Goal: Task Accomplishment & Management: Manage account settings

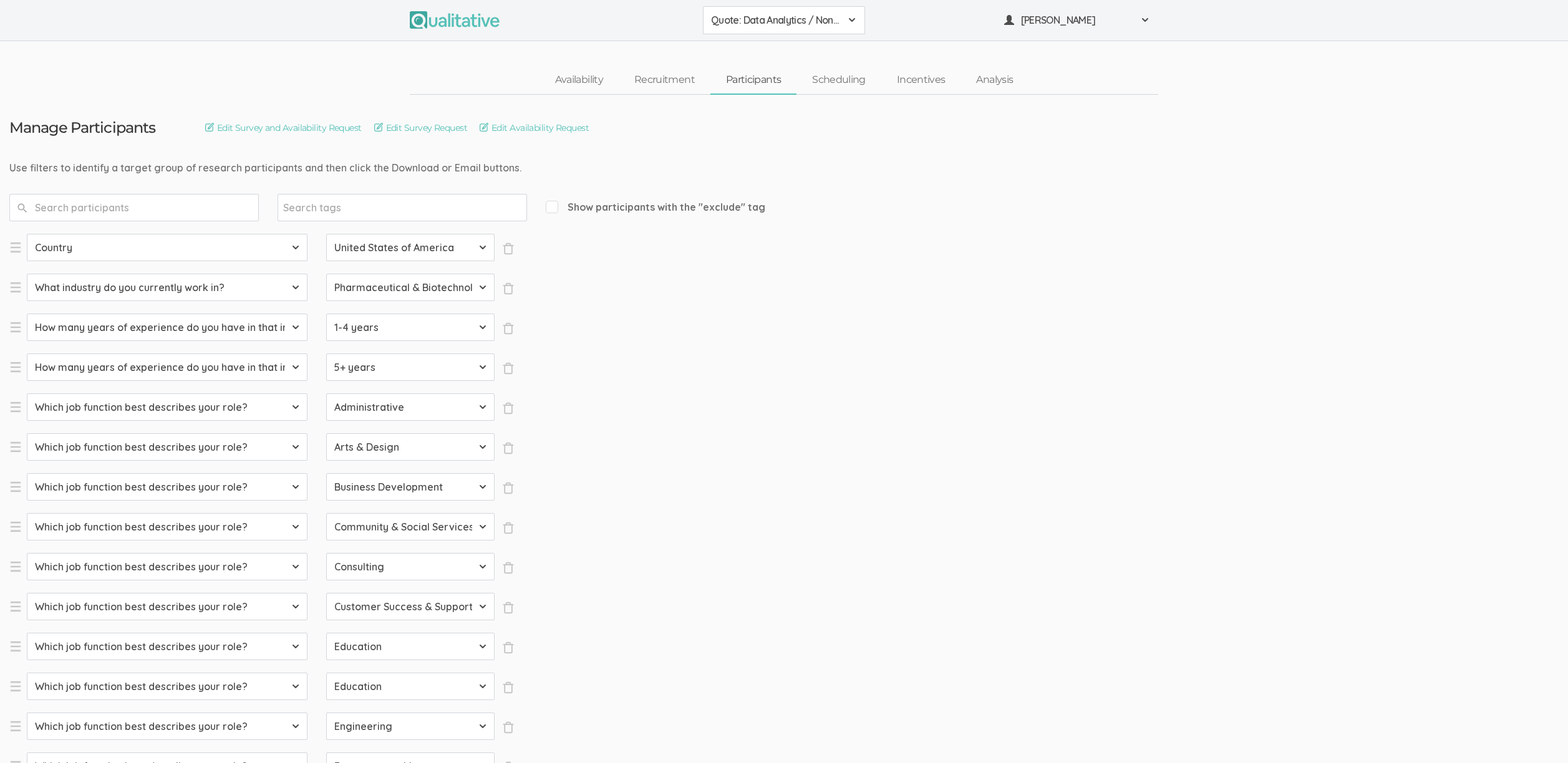
select select "SFQ Country"
select select "US"
select select "SFQ What industry do you currently work in?"
select select "Pharmaceutical & Biotechnology"
select select "SFQ How many years of experience do you have in that industry?"
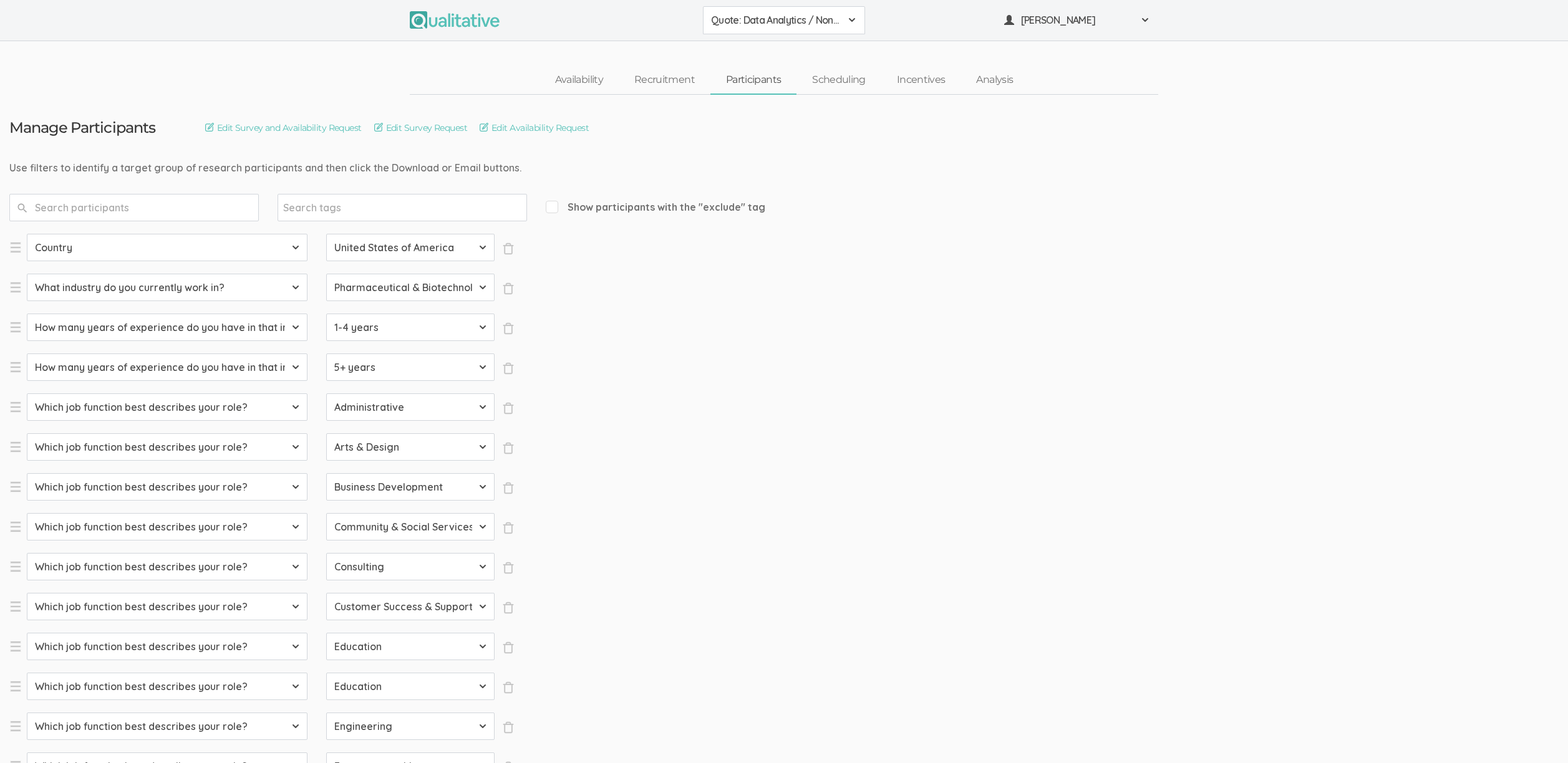
select select "1-4 years"
select select "SFQ How many years of experience do you have in that industry?"
select select "5+ years"
select select "SFQ Which job function best describes your role?"
select select "Administrative"
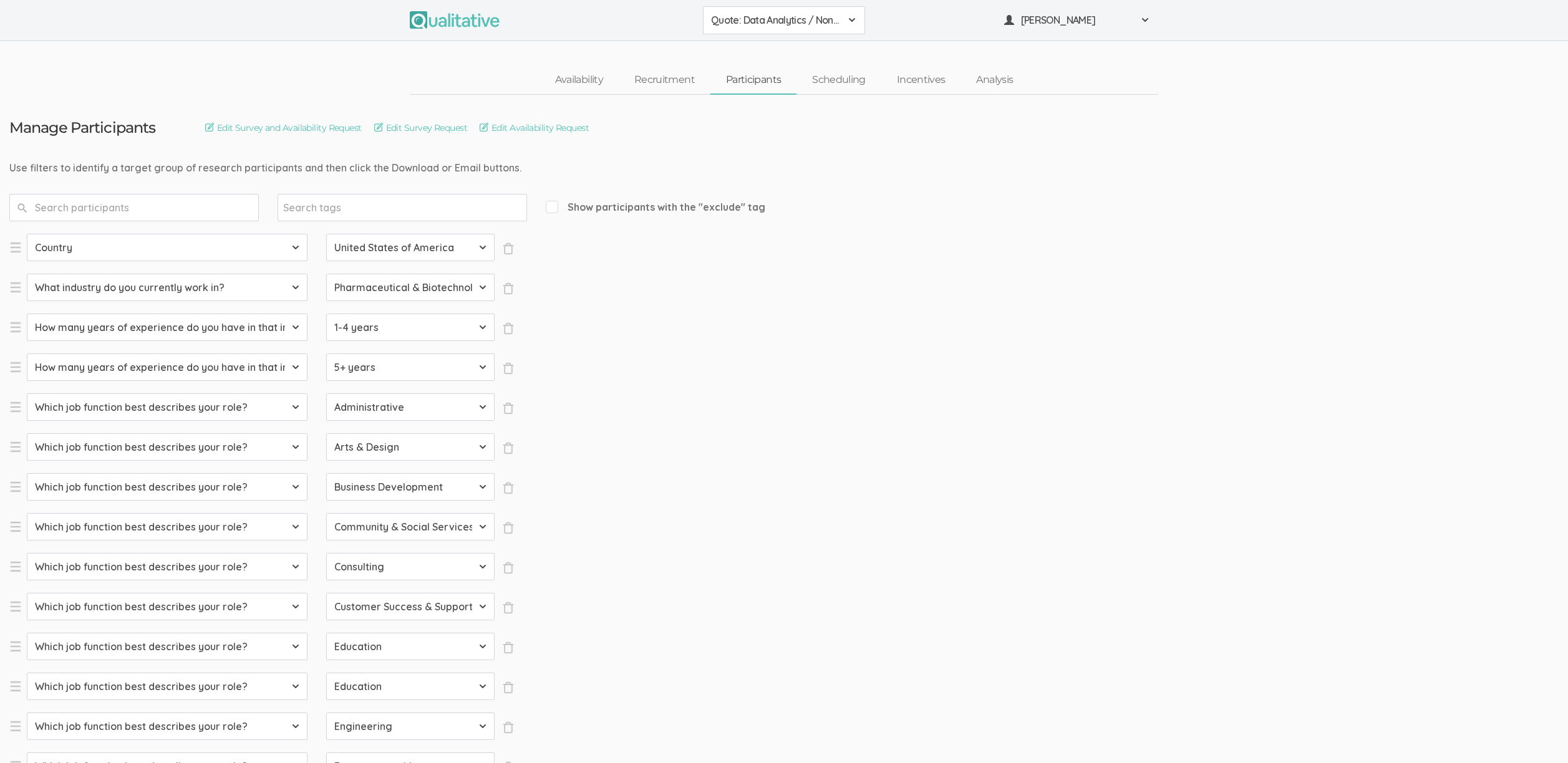
select select "SFQ Which job function best describes your role?"
select select "Arts & Design"
select select "SFQ Which job function best describes your role?"
select select "Business Development"
select select "SFQ Which job function best describes your role?"
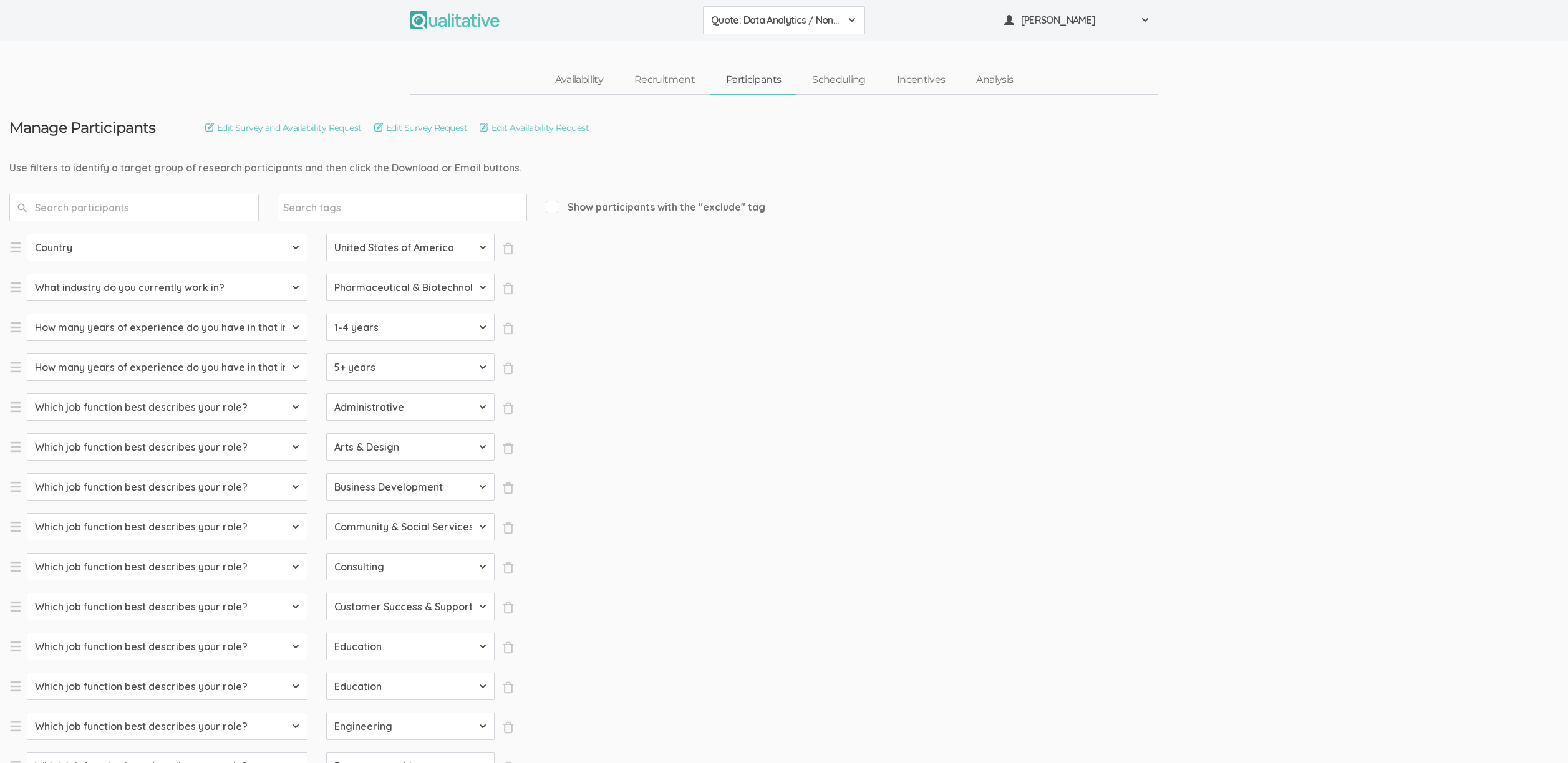
select select "Community & Social Services"
select select "SFQ Which job function best describes your role?"
select select "Consulting"
select select "SFQ Which job function best describes your role?"
select select "Customer Success & Support"
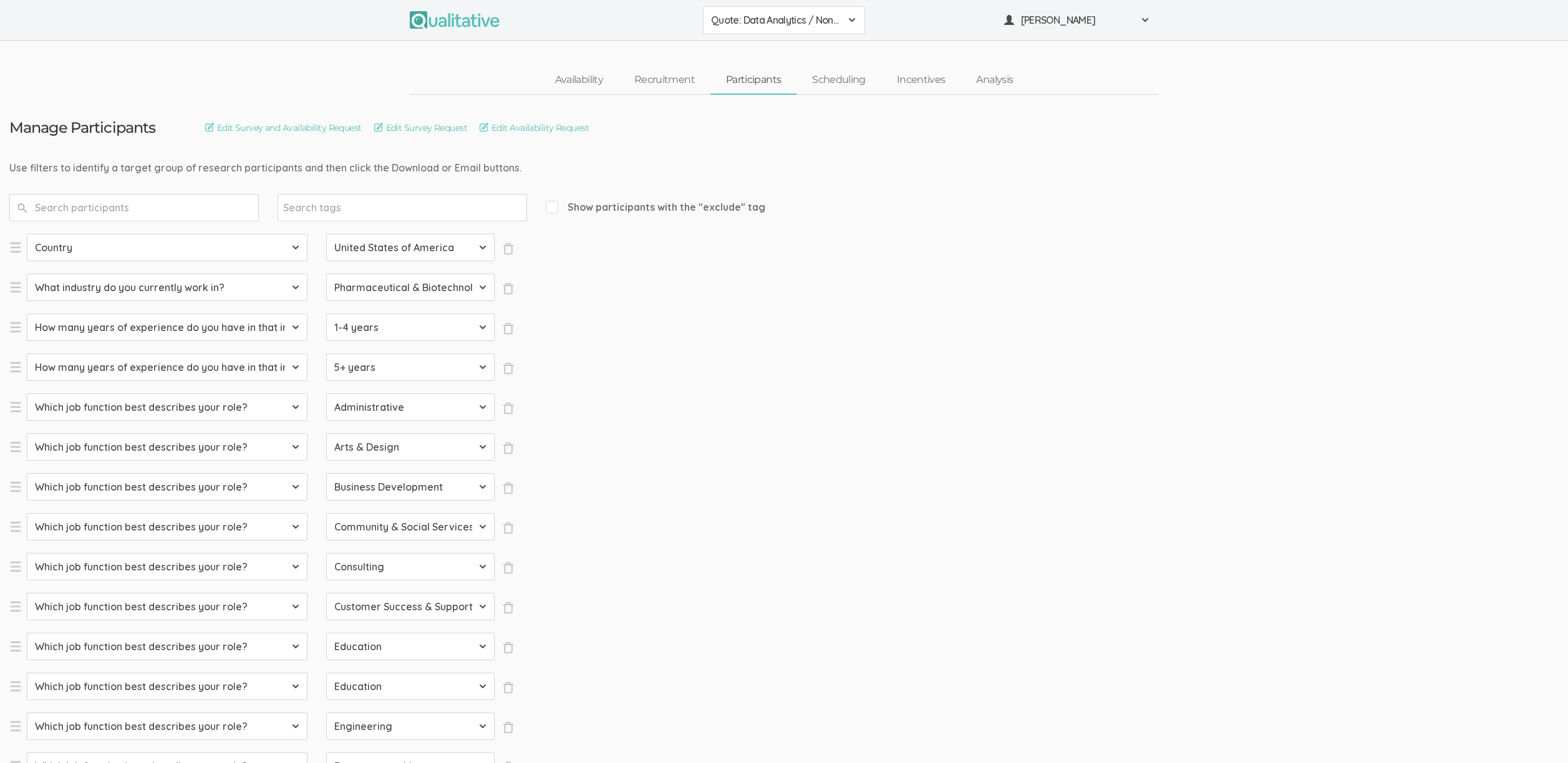
select select "SFQ Which job function best describes your role?"
select select "Education"
select select "SFQ Which job function best describes your role?"
select select "Education"
select select "SFQ Which job function best describes your role?"
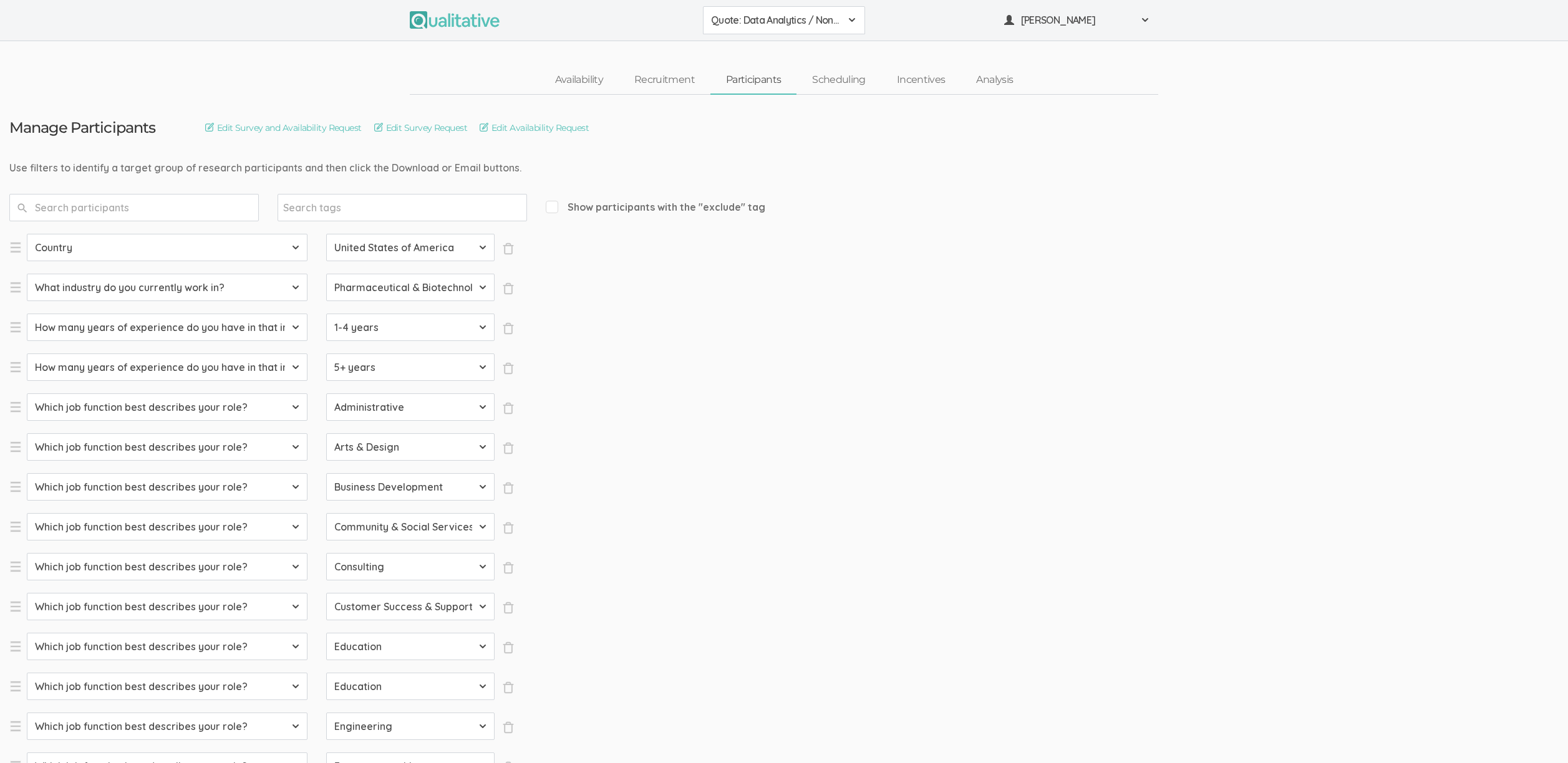
select select "Engineering"
select select "SFQ Which job function best describes your role?"
select select "Entrepreneurship"
select select "SFQ Which job function best describes your role?"
select select "Healthcare Services"
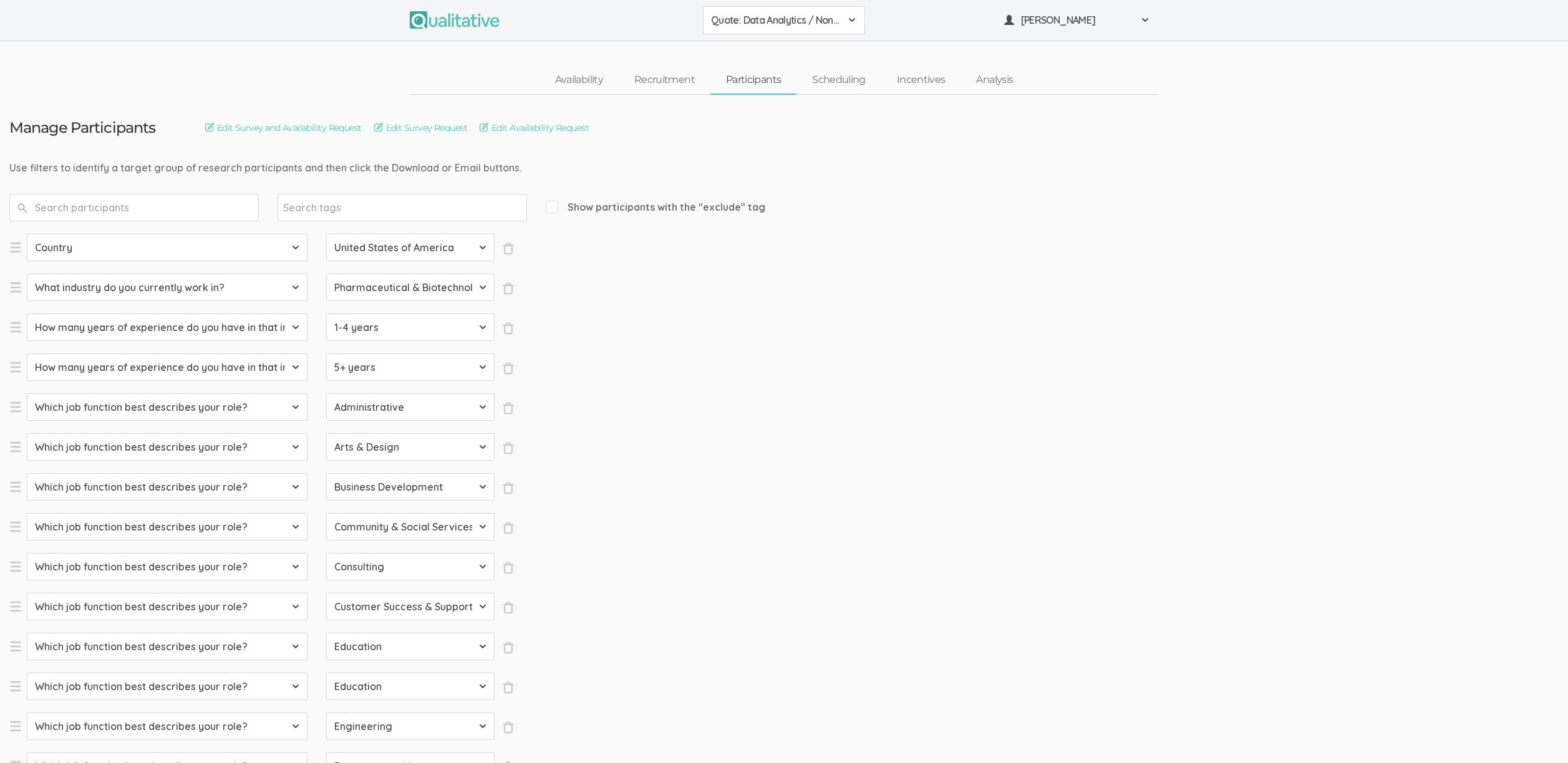
select select "SFQ Which job function best describes your role?"
select select "Human Resources"
select select "SFQ Which job function best describes your role?"
select select "Information Technology"
select select "SFQ Which job function best describes your role?"
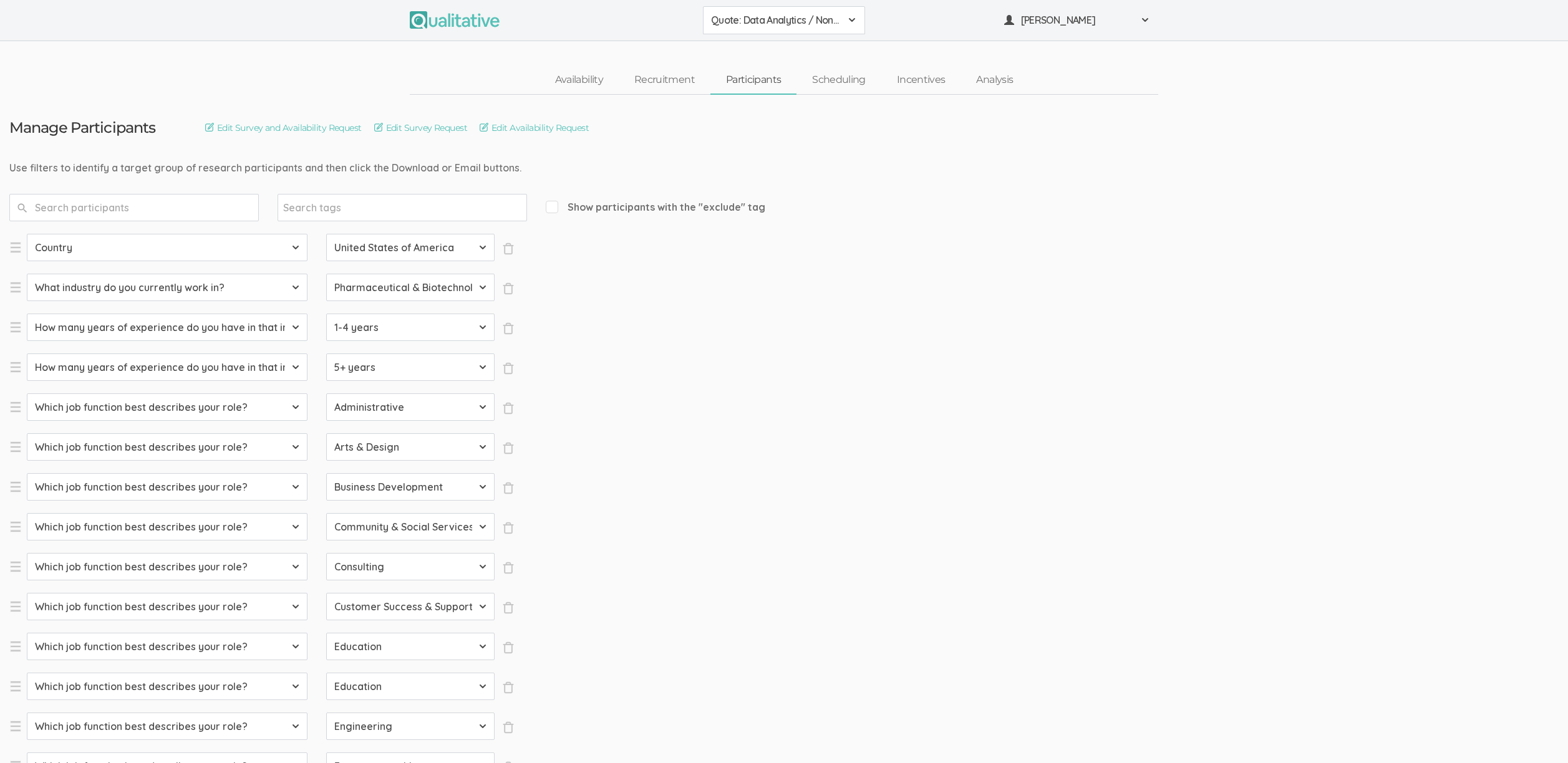
select select "Legal"
select select "SFQ Which job function best describes your role?"
select select "Marketing"
select select "SFQ Which job function best describes your role?"
select select "Media & Communication"
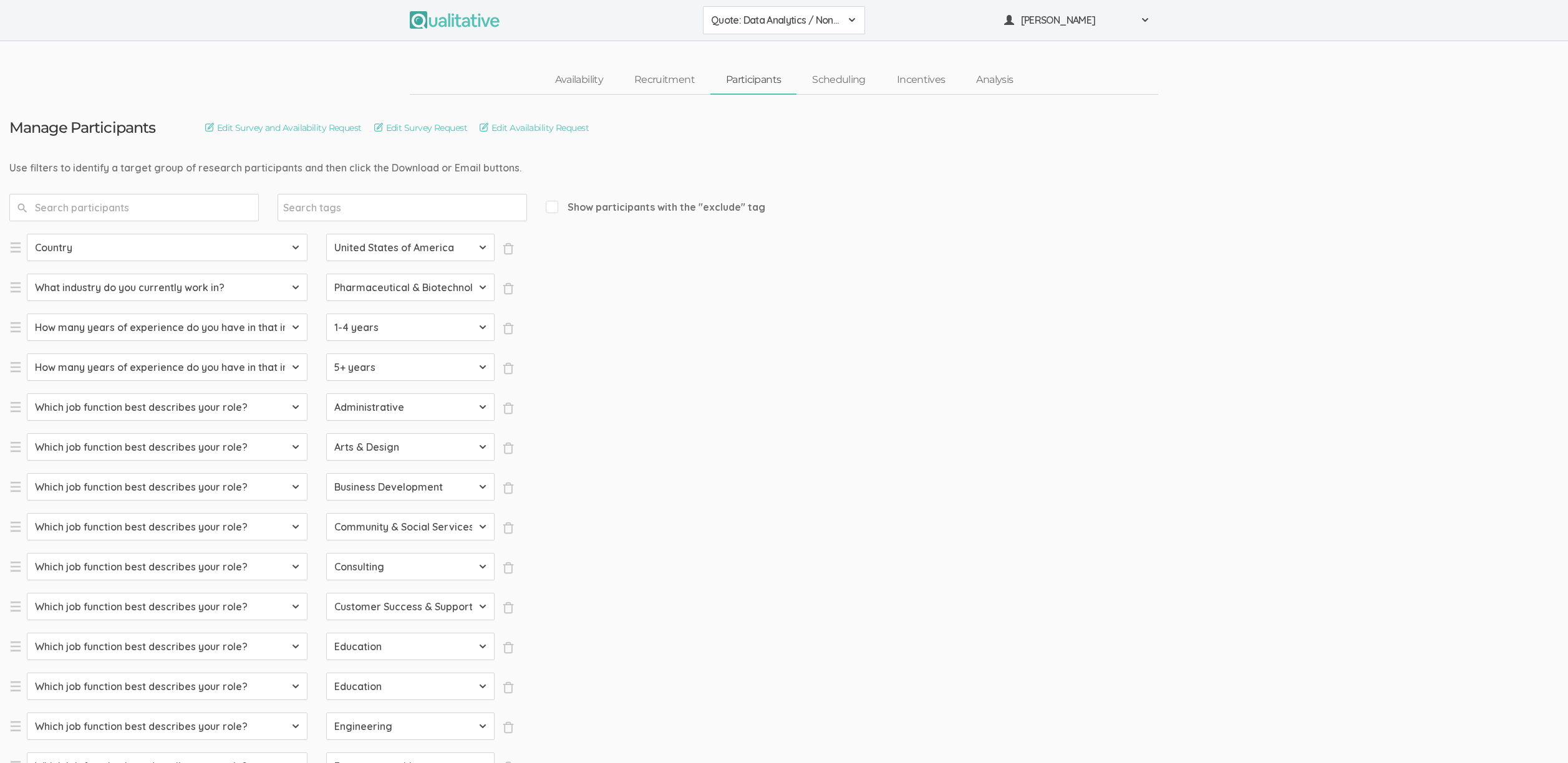
select select "SFQ Which job function best describes your role?"
select select "Military & Protective Services"
select select "SFQ Which job function best describes your role?"
select select "Operations"
select select "SFQ Which job function best describes your role?"
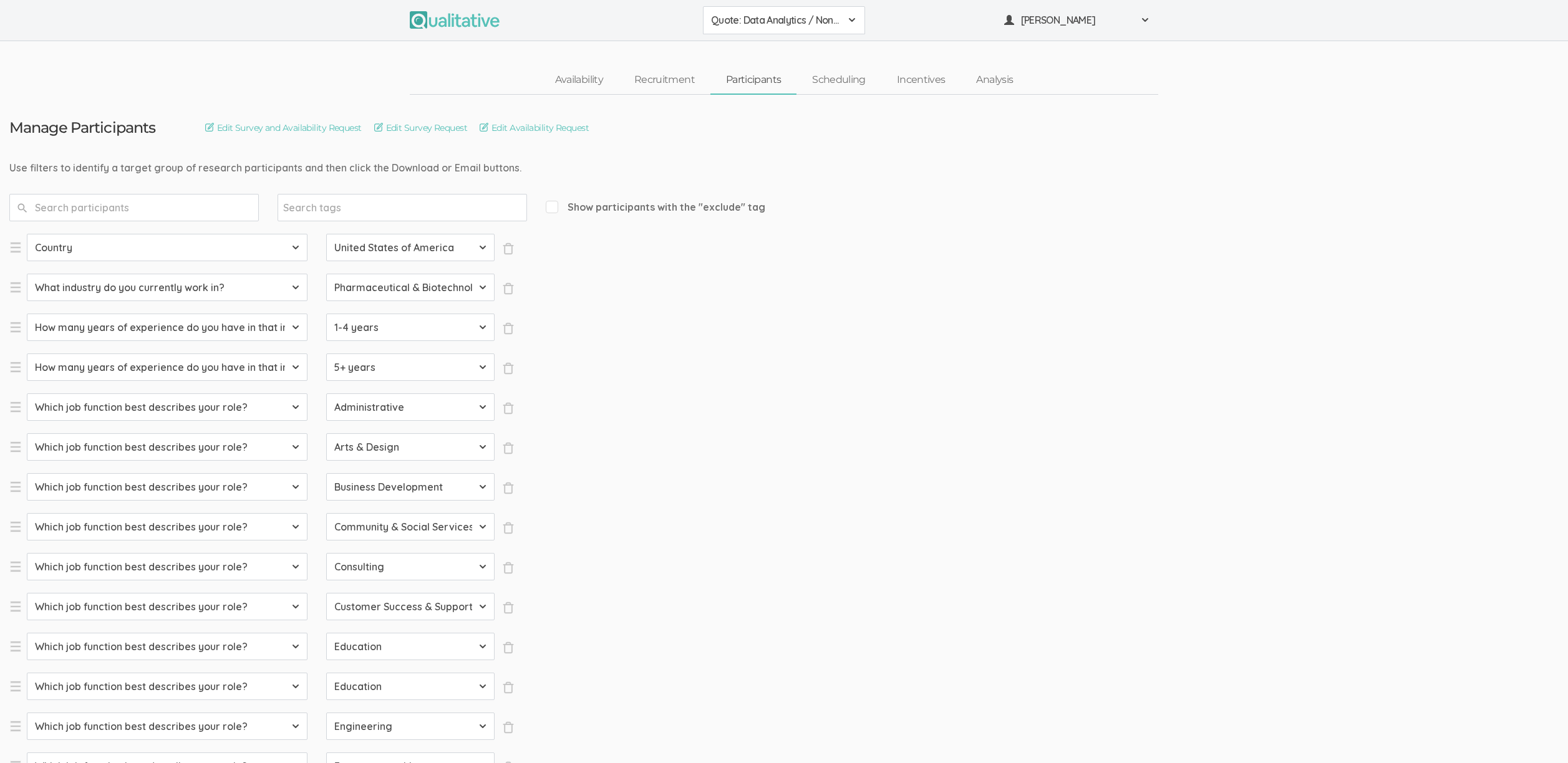
select select "Product Management"
select select "SFQ Which job function best describes your role?"
select select "Program & Project Management"
select select "SFQ Which job function best describes your role?"
select select "Purchasing"
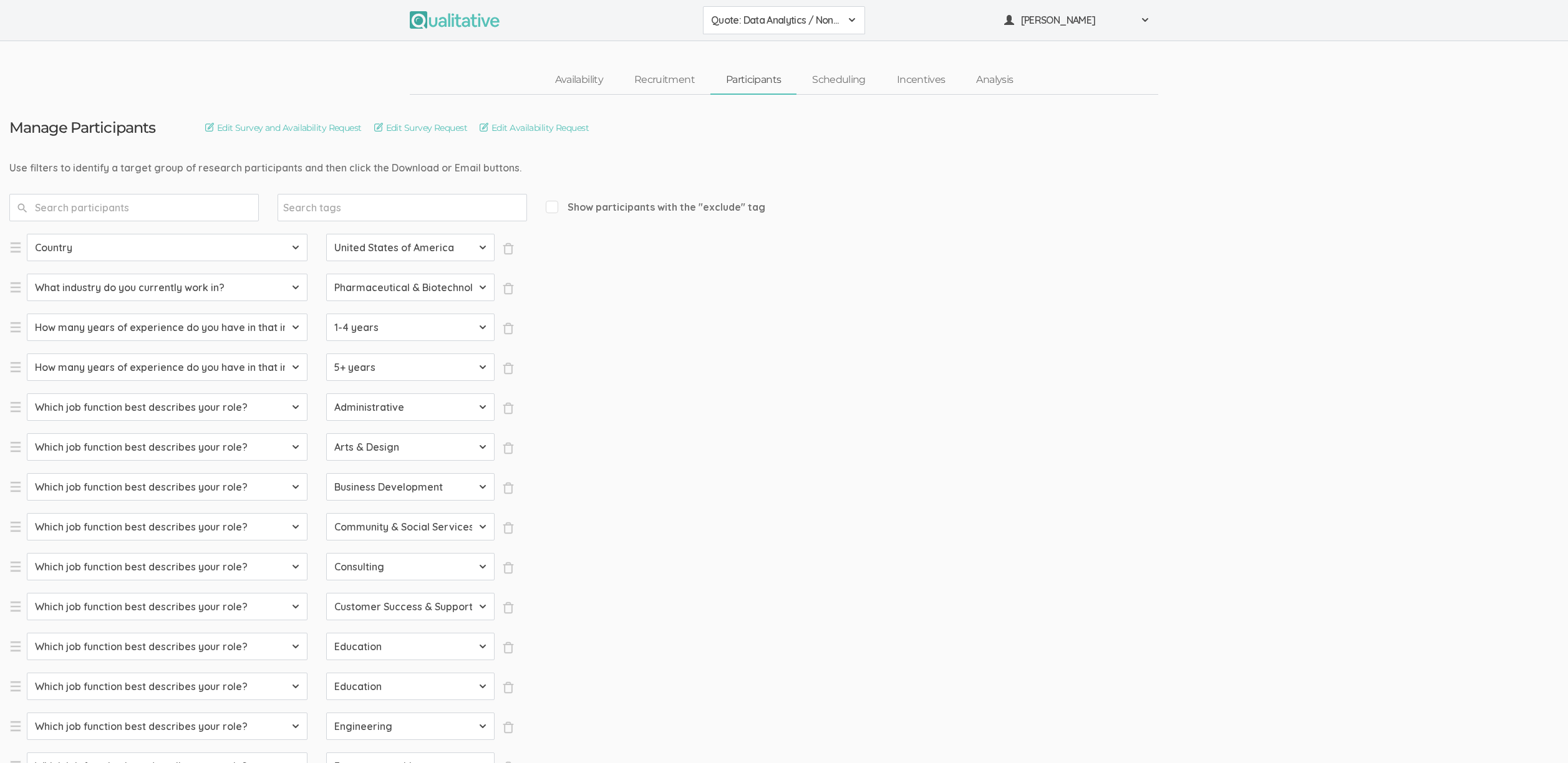
select select "SFQ Which job function best describes your role?"
select select "Quality Assurance"
select select "SFQ Which job function best describes your role?"
select select "Real Estate"
select select "SFQ Which job function best describes your role?"
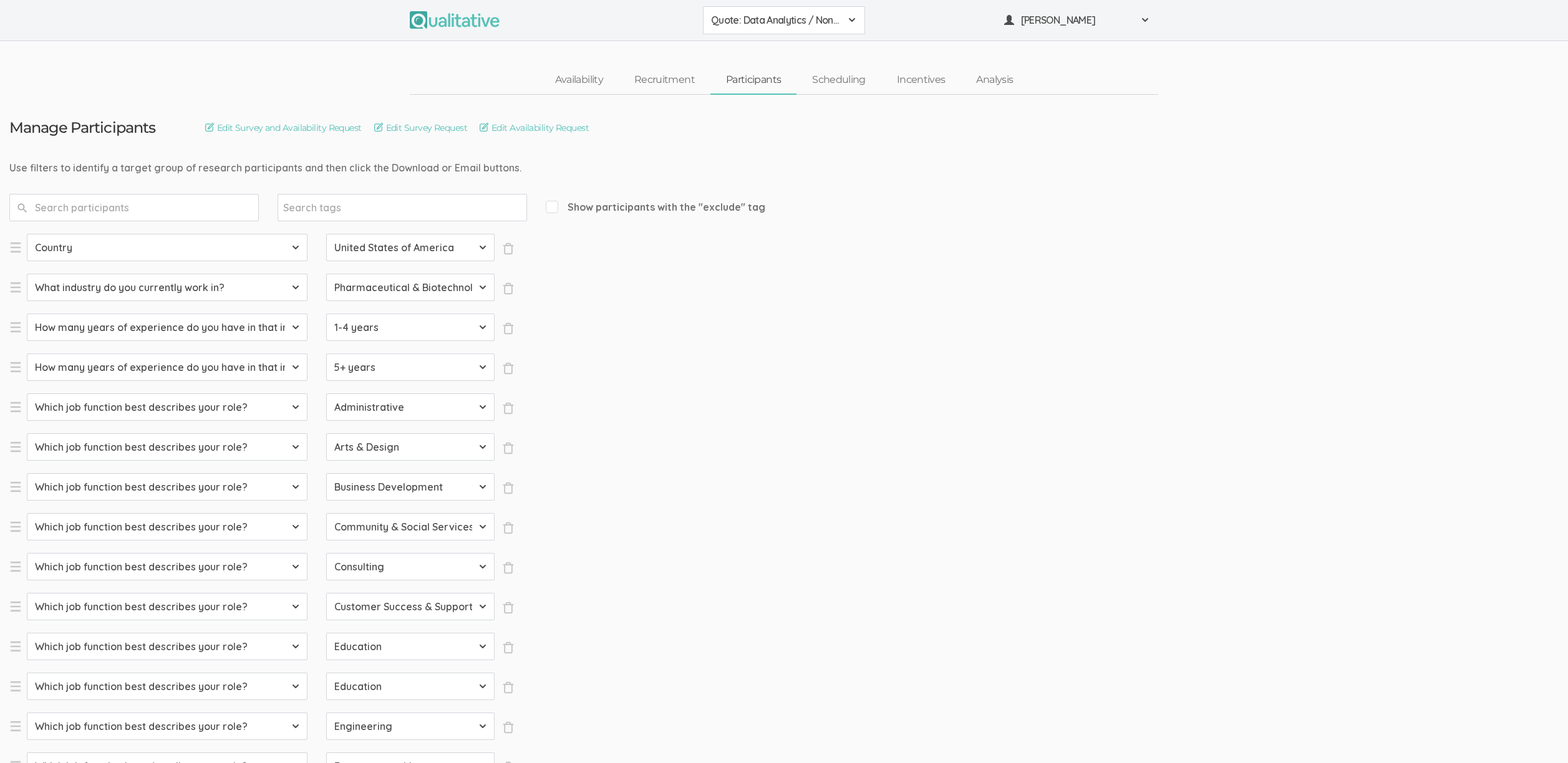
select select "Research"
select select "SFQ Which job function best describes your role?"
select select "Sales"
select select "SFQ What is your current job level/seniority?"
select select "Entry"
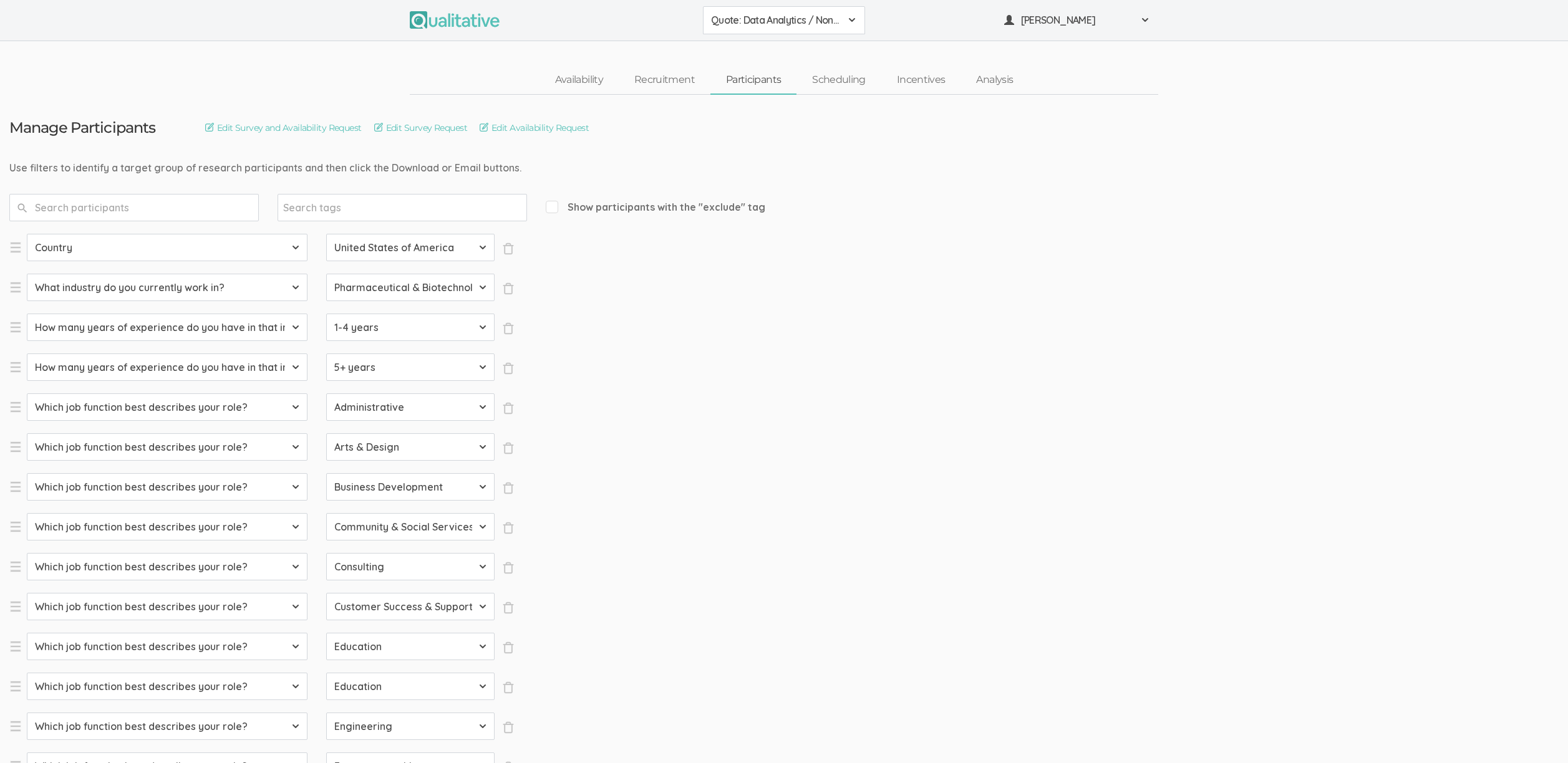
select select "SFQ What is your current job level/seniority?"
select select "Senior"
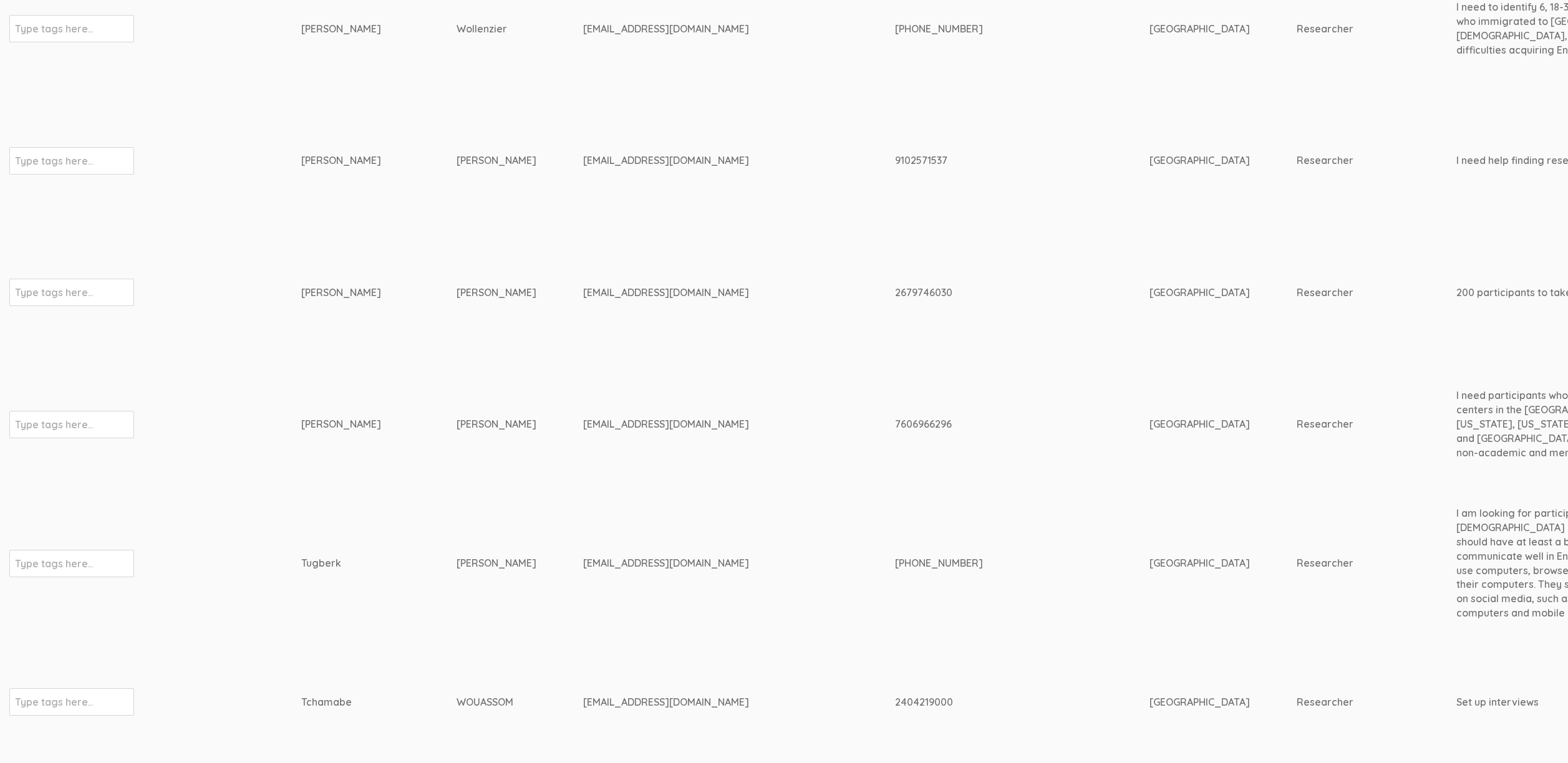
scroll to position [5458, 3915]
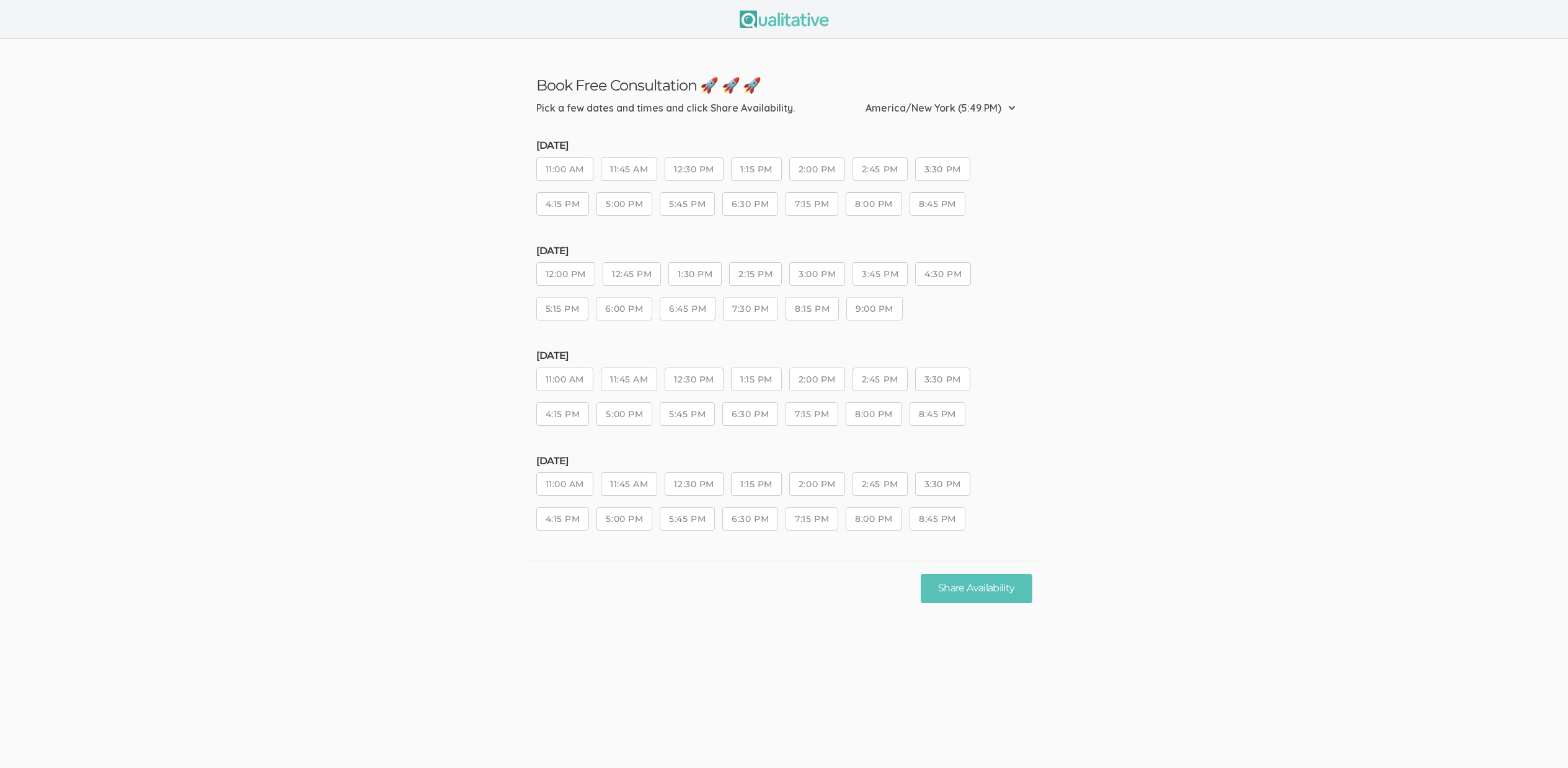
click at [354, 389] on ui-view "Book Free Consultation 🚀 🚀 🚀 Pick a few dates and times and click Share Availab…" at bounding box center [784, 327] width 1568 height 577
